Goal: Transaction & Acquisition: Purchase product/service

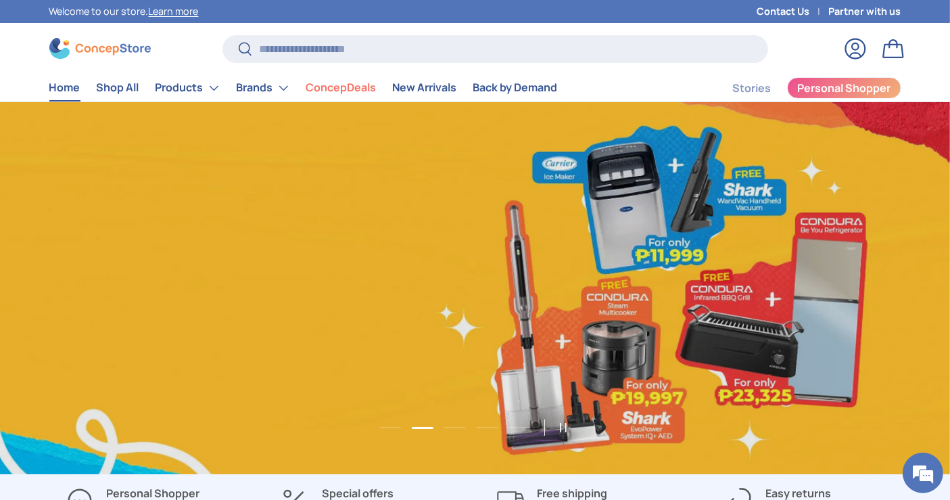
scroll to position [0, 1899]
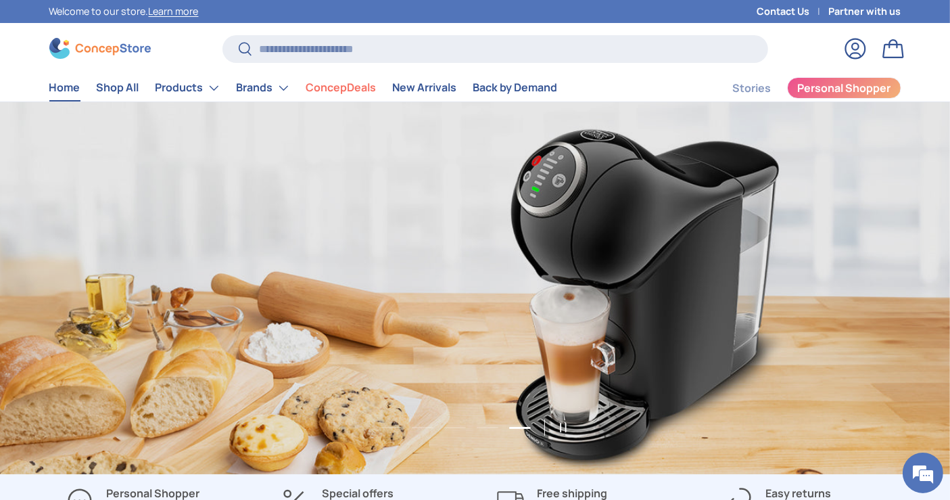
scroll to position [0, 3799]
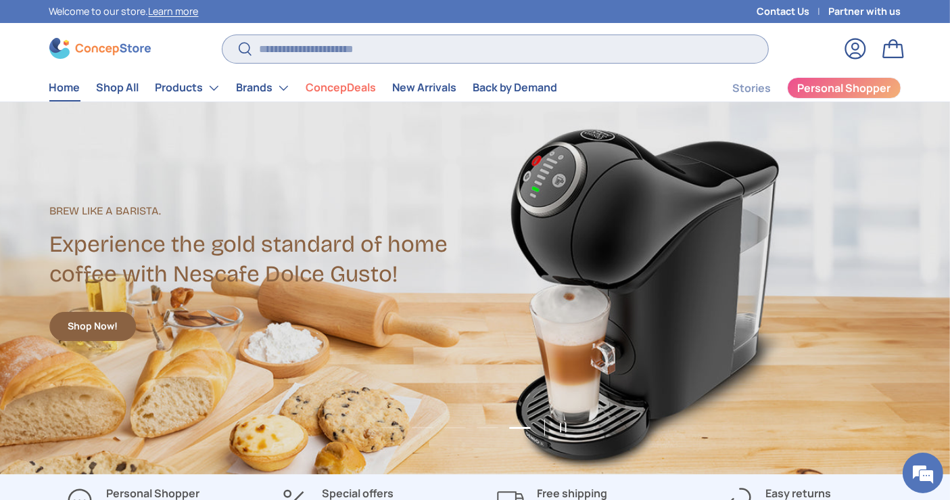
click at [337, 59] on input "Search" at bounding box center [494, 49] width 545 height 28
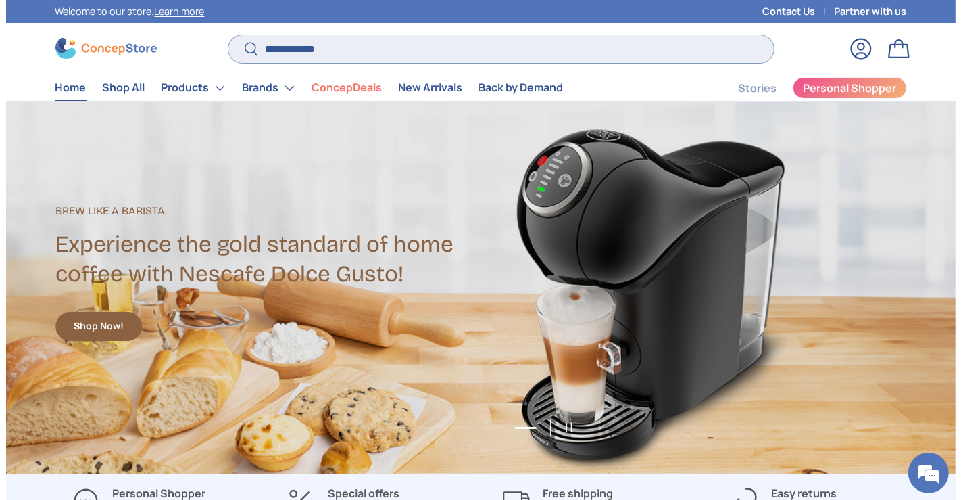
scroll to position [0, 3845]
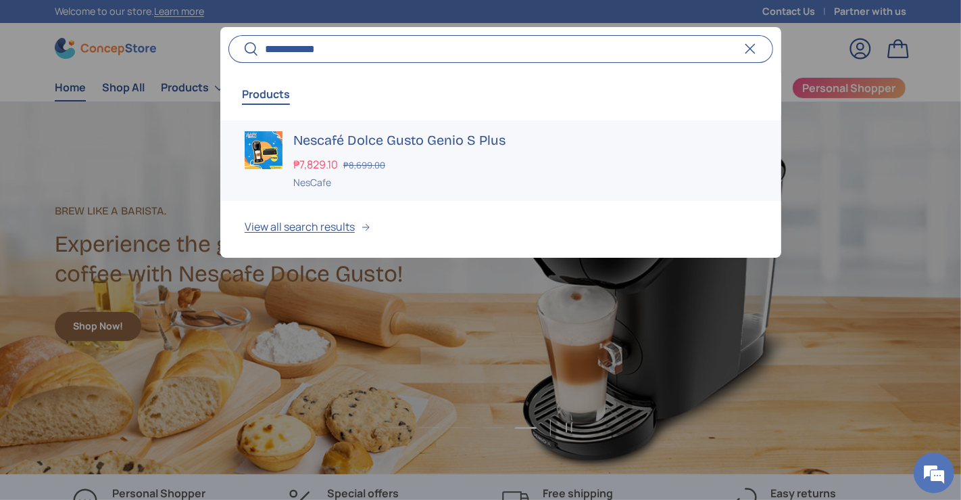
type input "**********"
click at [343, 147] on h3 "Nescafé Dolce Gusto Genio S Plus" at bounding box center [525, 140] width 464 height 19
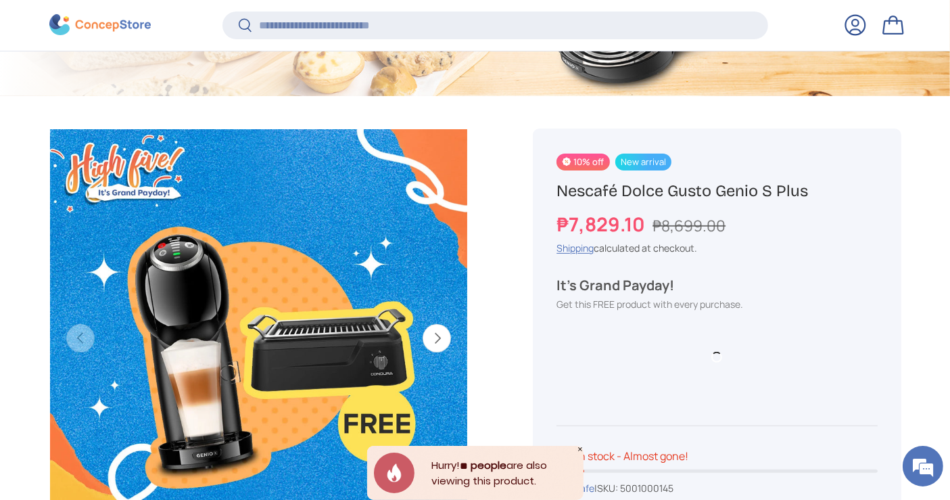
scroll to position [446, 0]
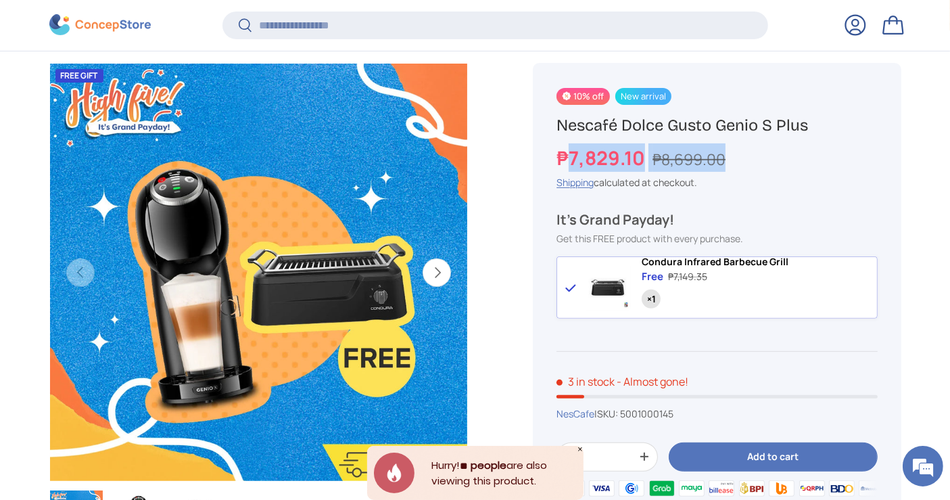
drag, startPoint x: 733, startPoint y: 162, endPoint x: 563, endPoint y: 159, distance: 170.4
click at [563, 159] on div "₱7,829.10 ₱8,699.00" at bounding box center [716, 157] width 320 height 28
click at [563, 159] on strong "₱7,829.10" at bounding box center [602, 158] width 92 height 26
drag, startPoint x: 556, startPoint y: 159, endPoint x: 734, endPoint y: 167, distance: 178.6
click at [734, 167] on div "10% off New arrival Nescafé Dolce Gusto Genio S Plus ₱7,829.10 ₱8,699.00 Unit p…" at bounding box center [717, 335] width 368 height 544
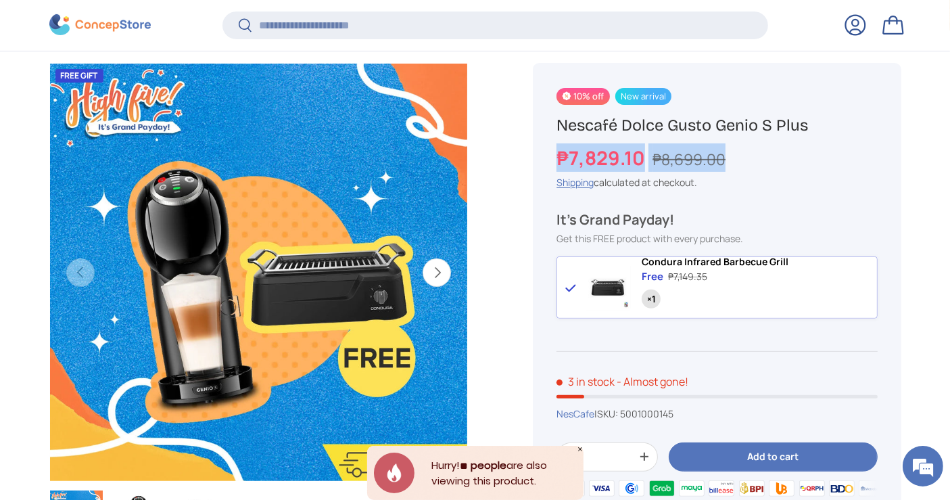
copy div "₱7,829.10 ₱8,699.00"
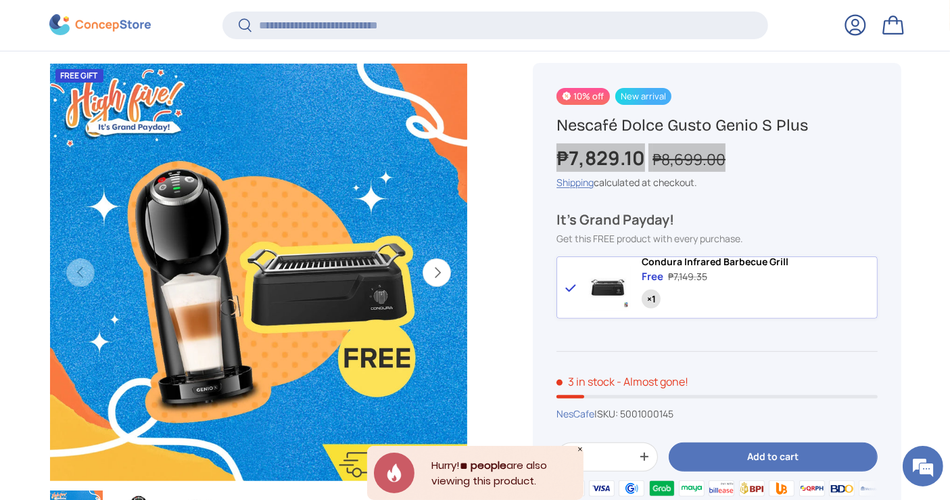
scroll to position [0, 0]
